Goal: Task Accomplishment & Management: Complete application form

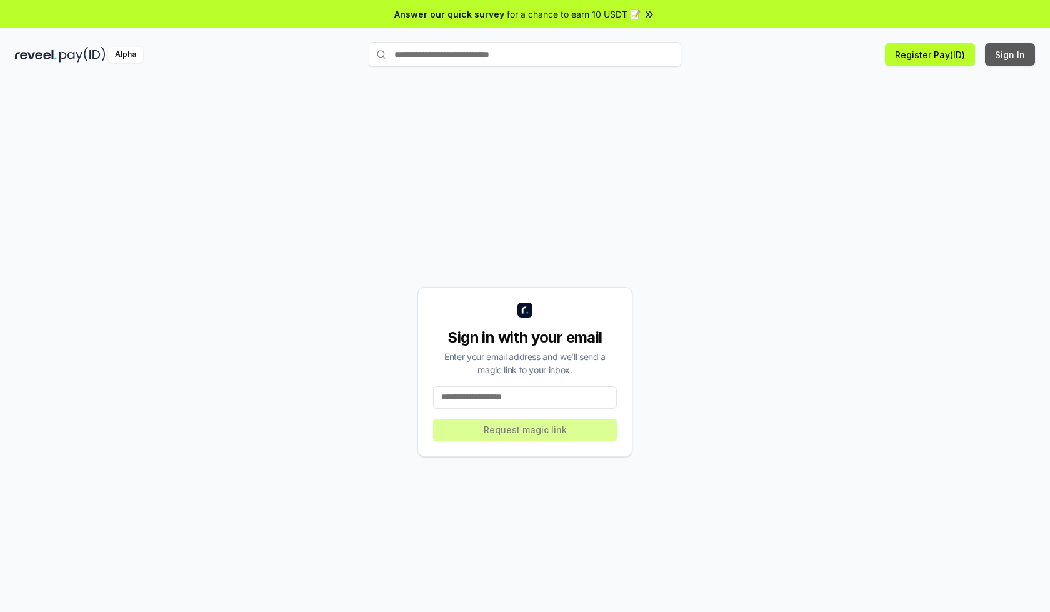
click at [1010, 54] on button "Sign In" at bounding box center [1010, 54] width 50 height 22
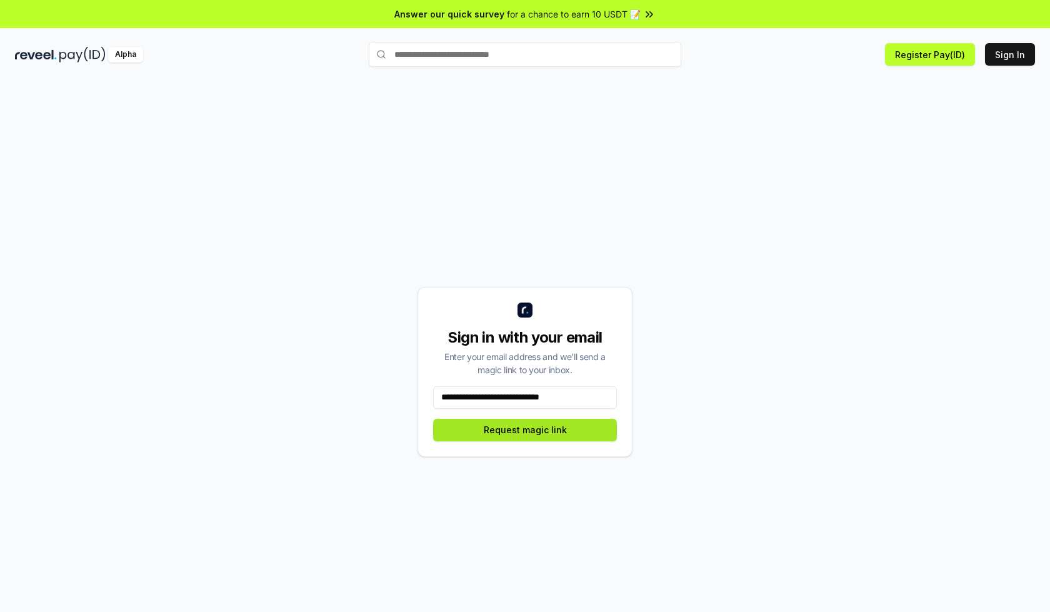
type input "**********"
click at [525, 429] on button "Request magic link" at bounding box center [525, 430] width 184 height 22
